Goal: Communication & Community: Answer question/provide support

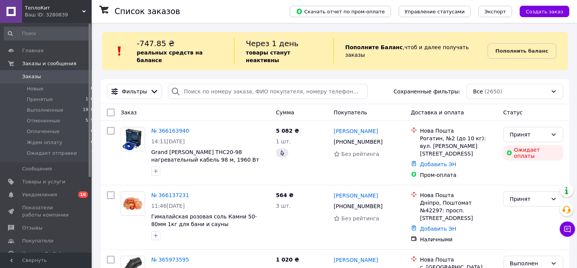
click at [42, 9] on span "ТеплоКит" at bounding box center [53, 8] width 57 height 7
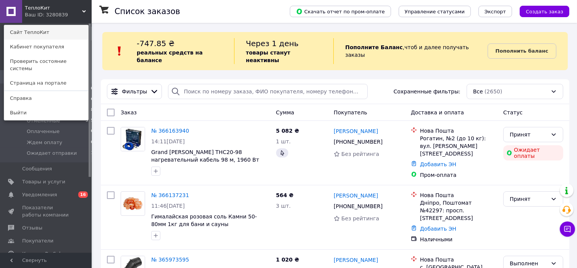
click at [38, 33] on link "Сайт ТеплоКит" at bounding box center [46, 32] width 84 height 15
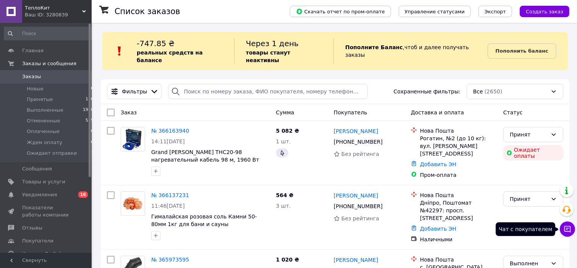
drag, startPoint x: 572, startPoint y: 228, endPoint x: 576, endPoint y: 215, distance: 13.3
click at [572, 227] on button "Чат с покупателем" at bounding box center [567, 229] width 15 height 15
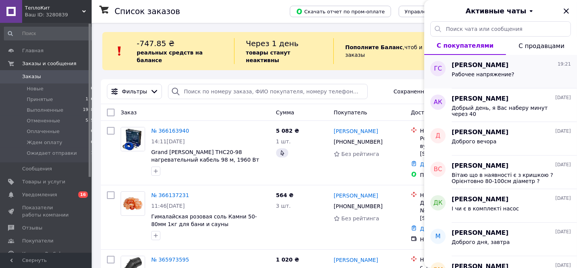
click at [512, 65] on div "[PERSON_NAME] 19:21" at bounding box center [511, 65] width 119 height 9
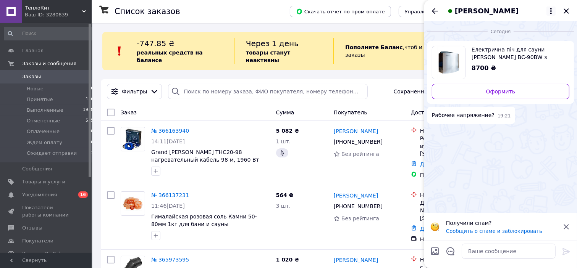
click at [549, 13] on icon at bounding box center [550, 10] width 9 height 9
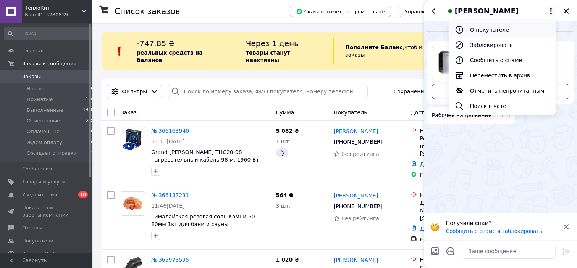
click at [486, 32] on button "О покупателе" at bounding box center [502, 29] width 107 height 15
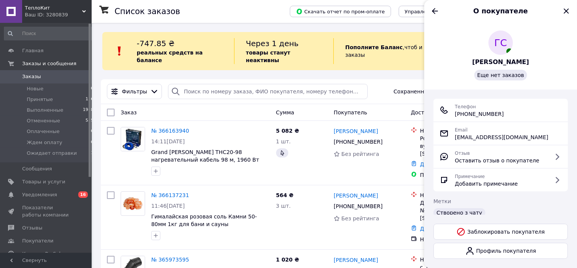
drag, startPoint x: 505, startPoint y: 112, endPoint x: 454, endPoint y: 111, distance: 50.4
click at [454, 111] on div "Телефон [PHONE_NUMBER]" at bounding box center [500, 110] width 122 height 15
copy span "[PHONE_NUMBER]"
click at [566, 13] on icon "Закрыть" at bounding box center [566, 10] width 9 height 9
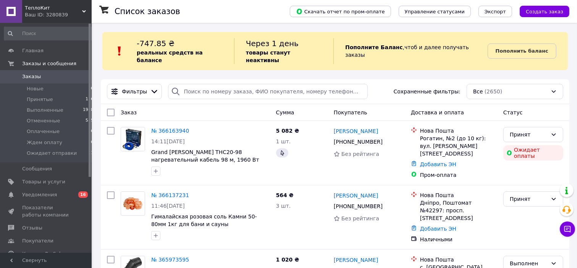
click at [54, 198] on span "Уведомления" at bounding box center [46, 195] width 48 height 7
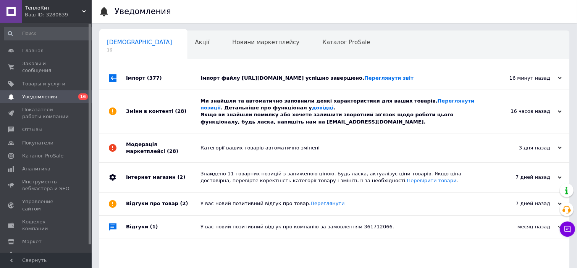
click at [155, 90] on div "Імпорт (377)" at bounding box center [163, 78] width 74 height 23
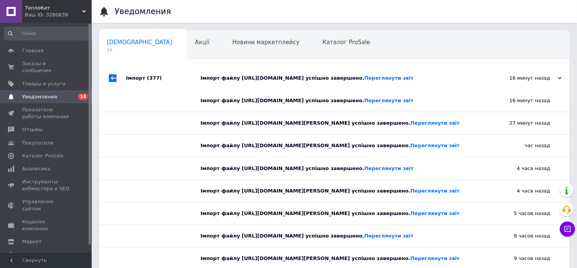
click at [66, 94] on span "Уведомления" at bounding box center [46, 97] width 48 height 7
click at [70, 94] on span "Уведомления" at bounding box center [46, 97] width 48 height 7
